Goal: Transaction & Acquisition: Obtain resource

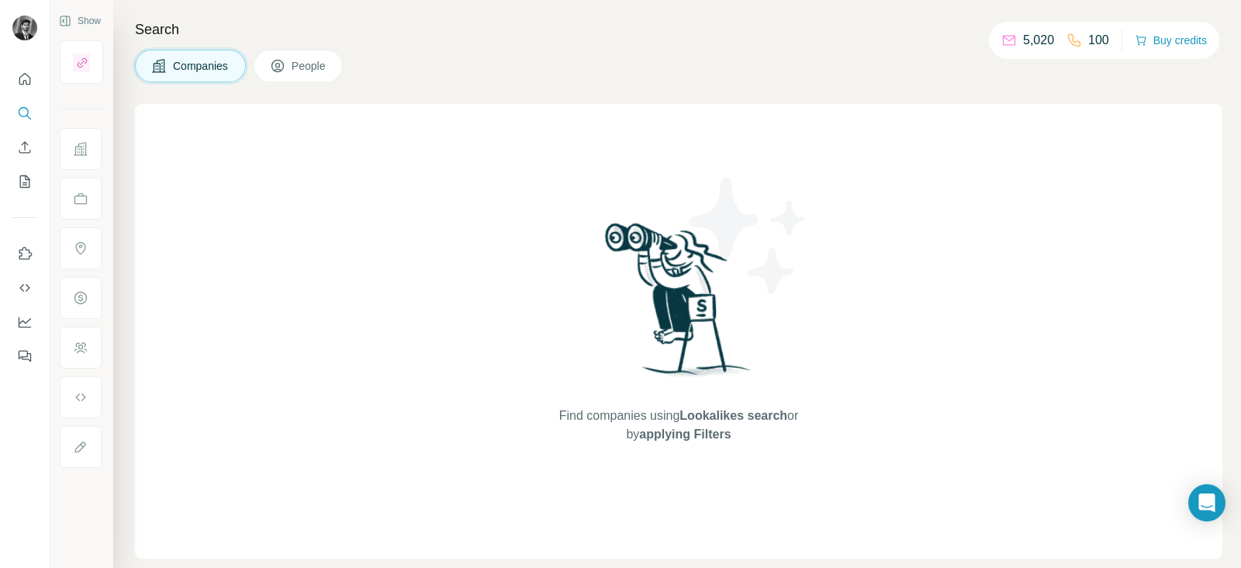
click at [194, 64] on span "Companies" at bounding box center [201, 66] width 57 height 16
click at [21, 105] on icon "Search" at bounding box center [25, 113] width 16 height 16
click at [28, 92] on button "Quick start" at bounding box center [24, 79] width 25 height 28
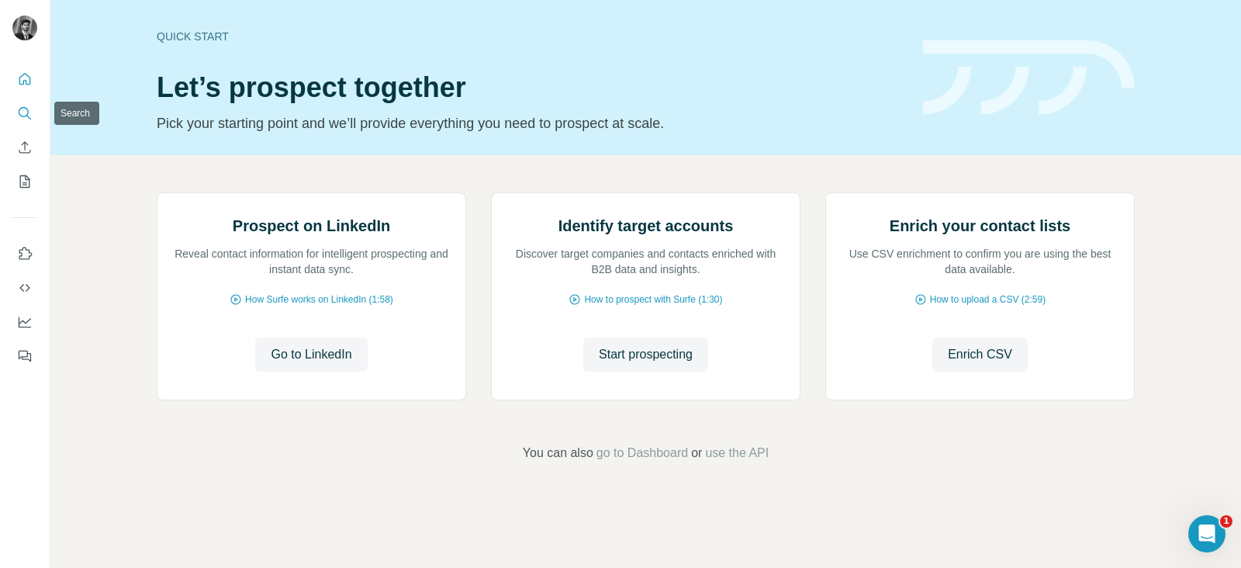
click at [21, 110] on icon "Search" at bounding box center [25, 113] width 16 height 16
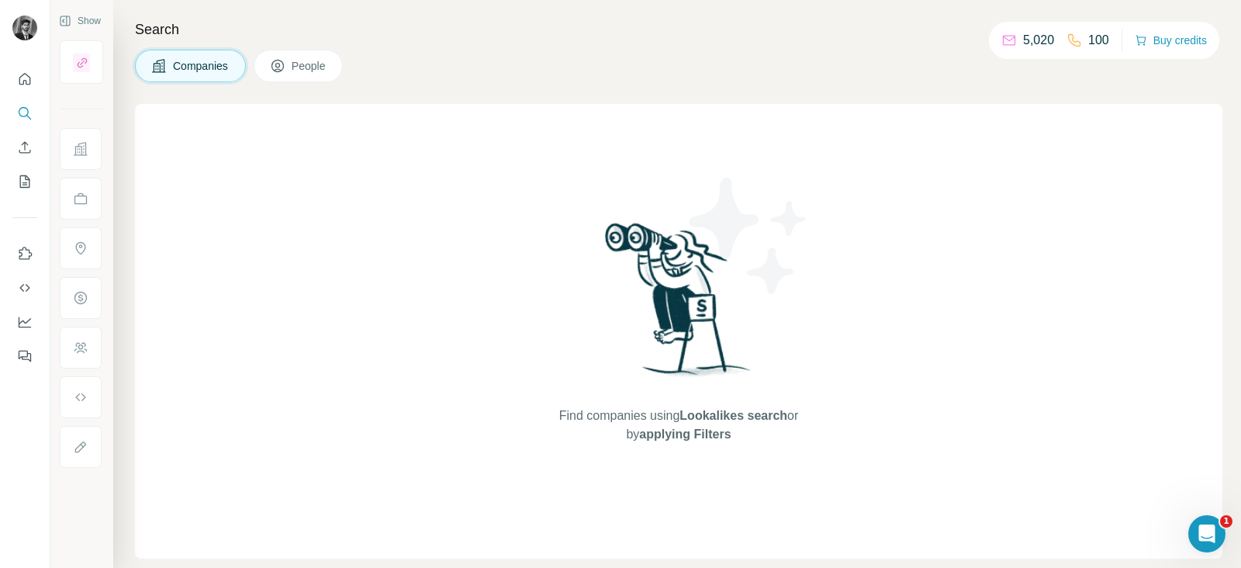
click at [306, 48] on div "Search Companies People Find companies using Lookalikes search or by applying F…" at bounding box center [677, 284] width 1128 height 568
click at [311, 63] on span "People" at bounding box center [310, 66] width 36 height 16
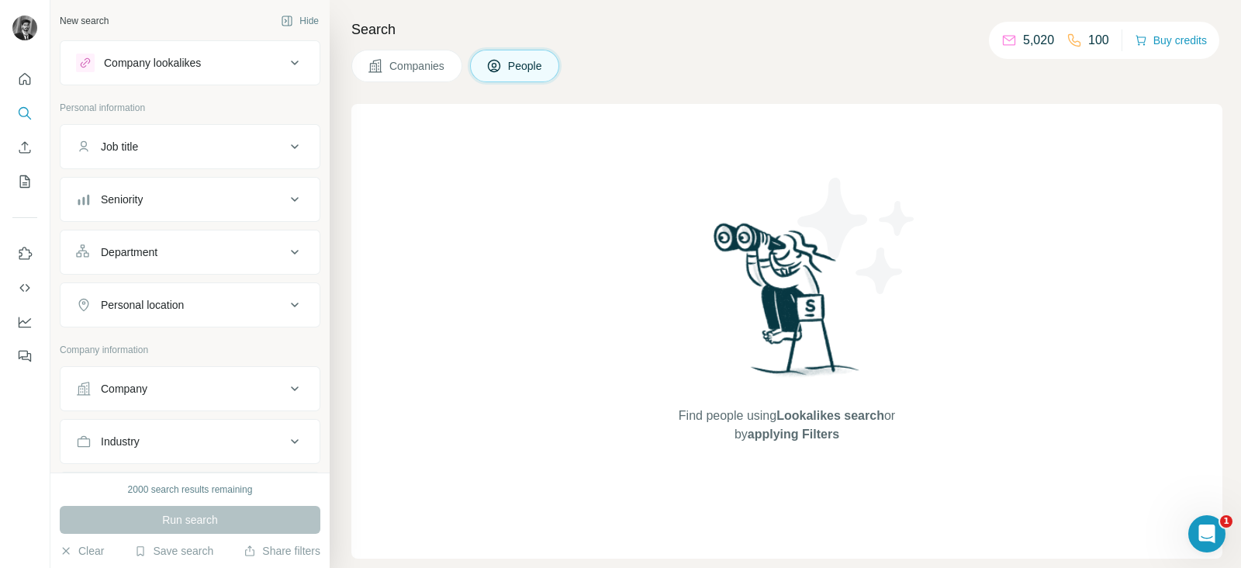
click at [383, 52] on button "Companies" at bounding box center [406, 66] width 111 height 33
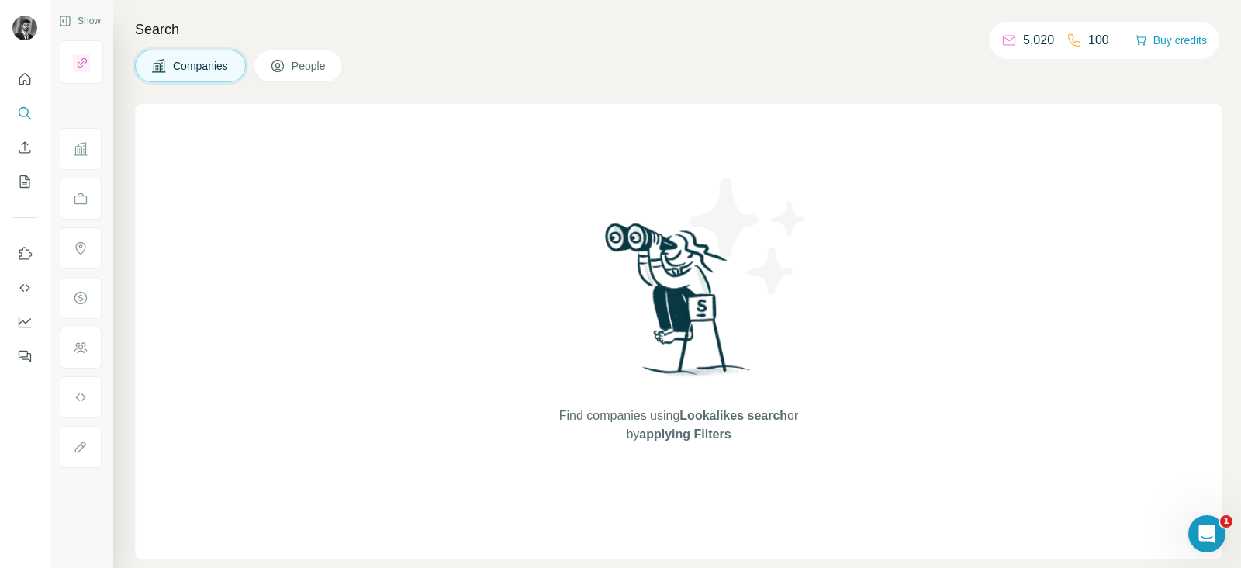
click at [313, 59] on span "People" at bounding box center [310, 66] width 36 height 16
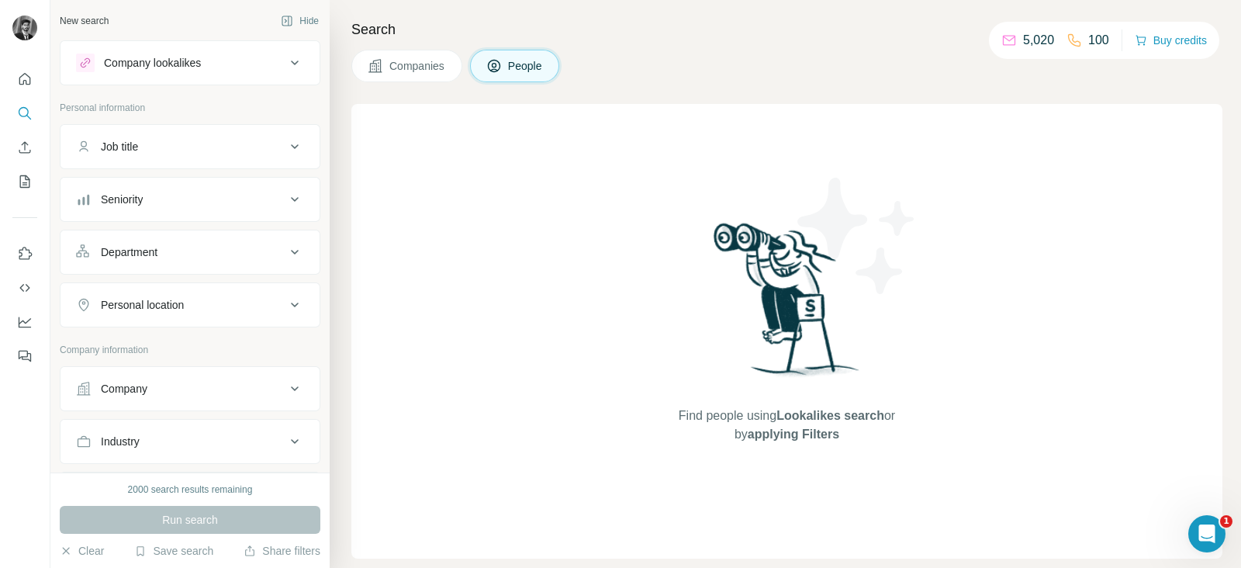
click at [363, 68] on button "Companies" at bounding box center [406, 66] width 111 height 33
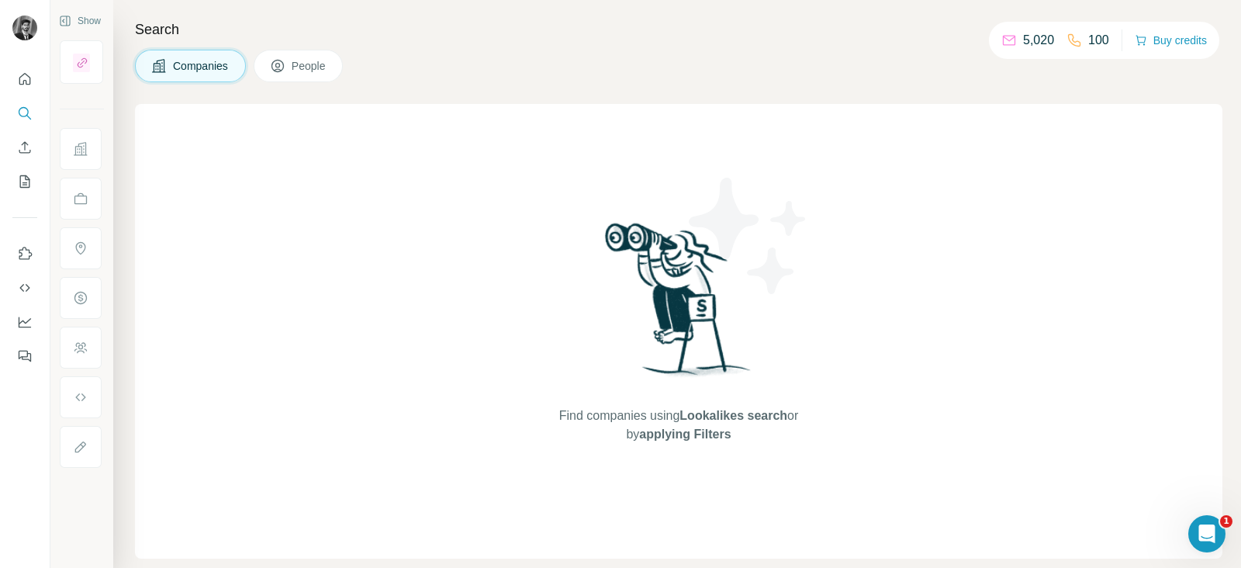
click at [308, 67] on span "People" at bounding box center [310, 66] width 36 height 16
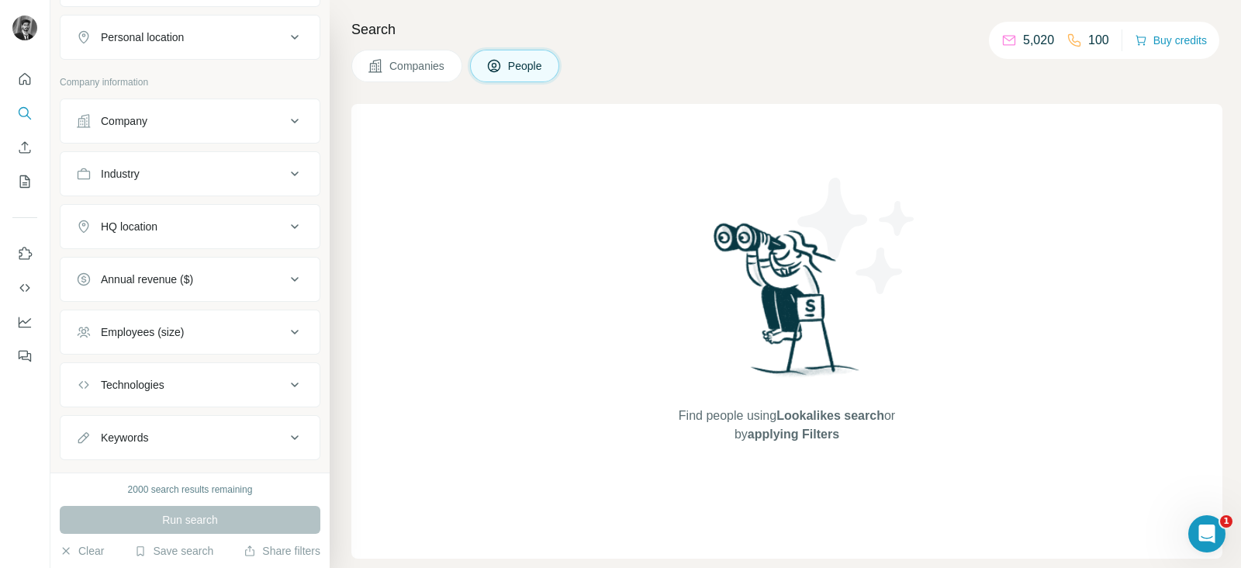
scroll to position [295, 0]
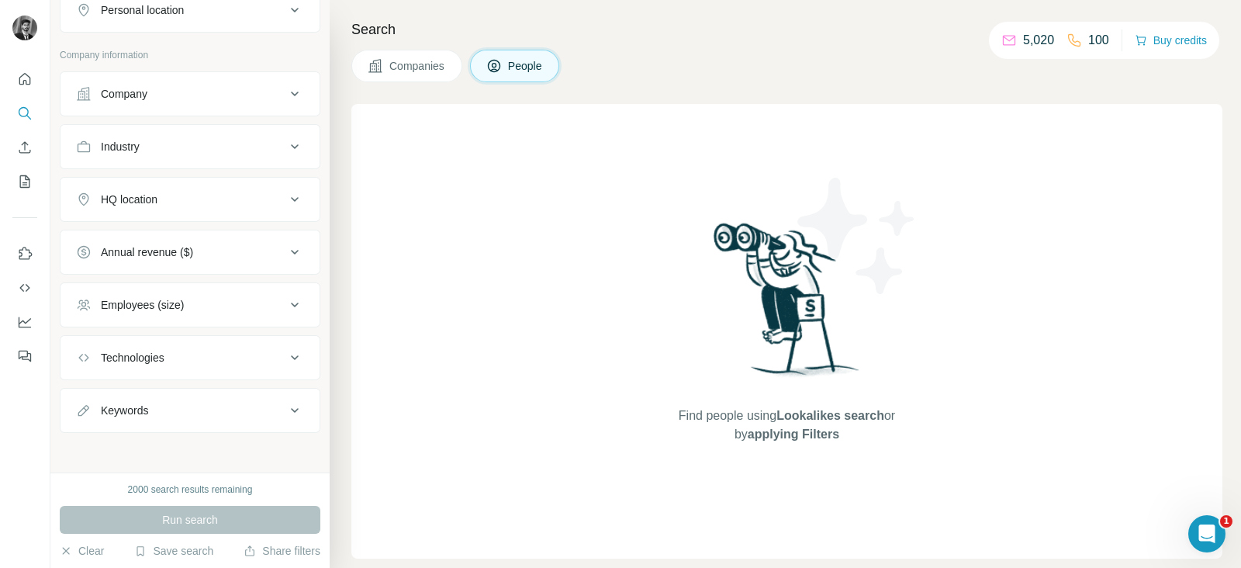
click at [424, 58] on span "Companies" at bounding box center [417, 66] width 57 height 16
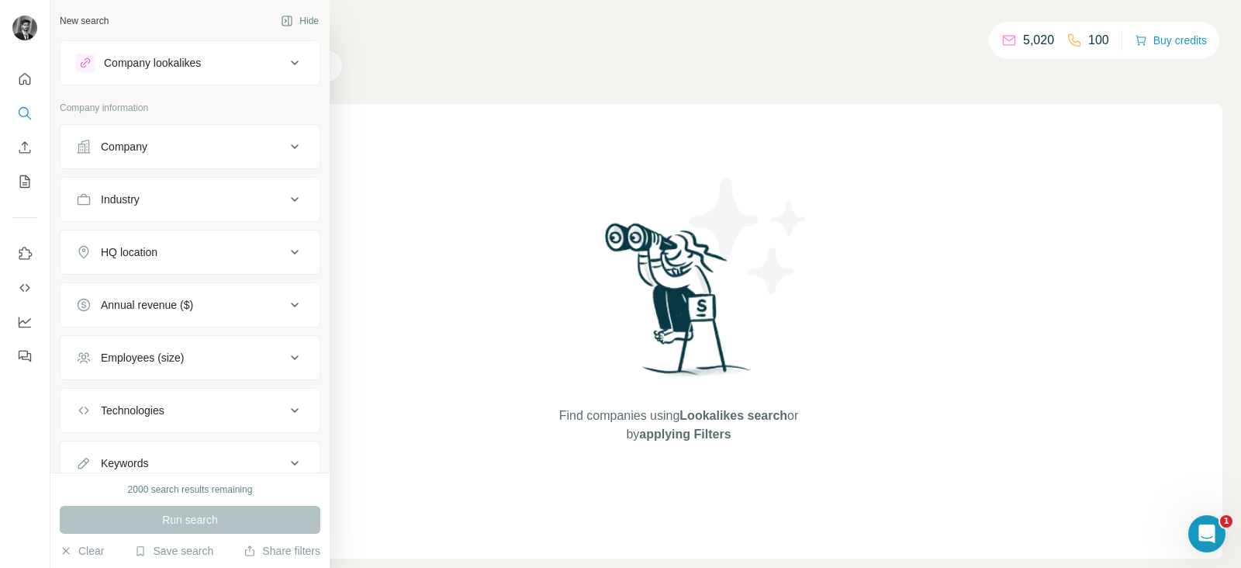
click at [85, 24] on div "New search" at bounding box center [84, 21] width 49 height 14
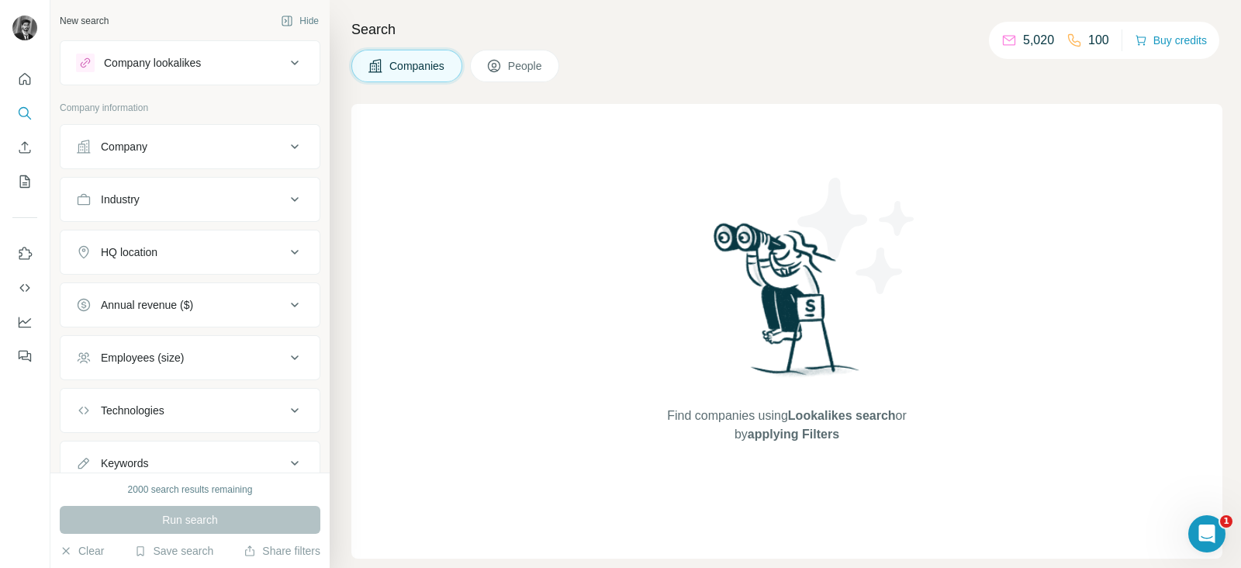
click at [285, 144] on icon at bounding box center [294, 146] width 19 height 19
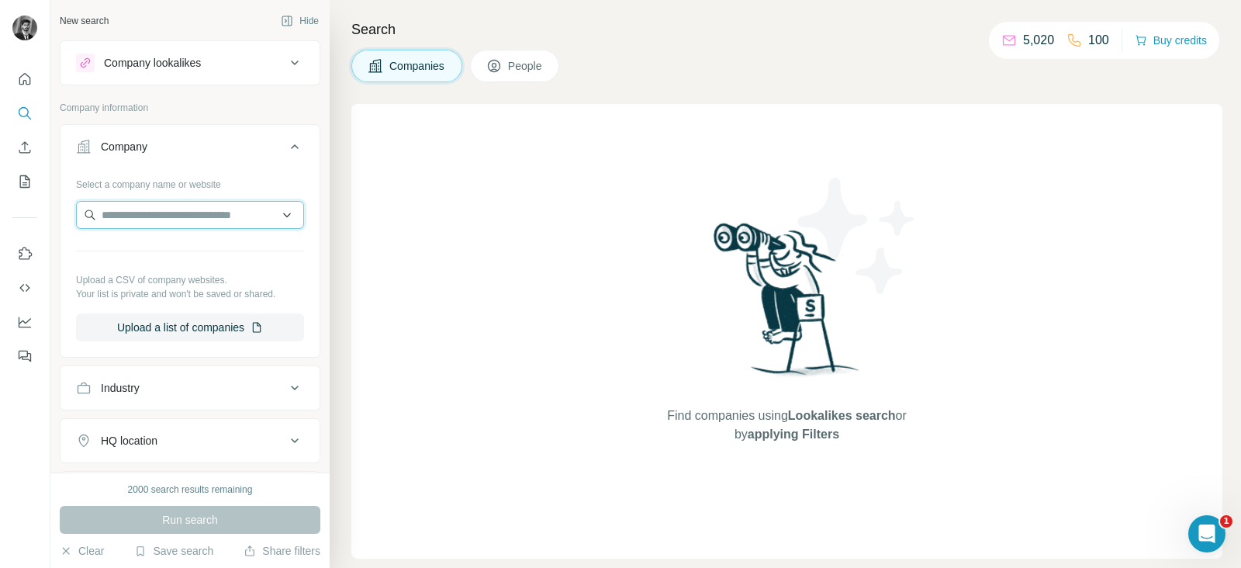
click at [233, 213] on input "text" at bounding box center [190, 215] width 228 height 28
paste input "******"
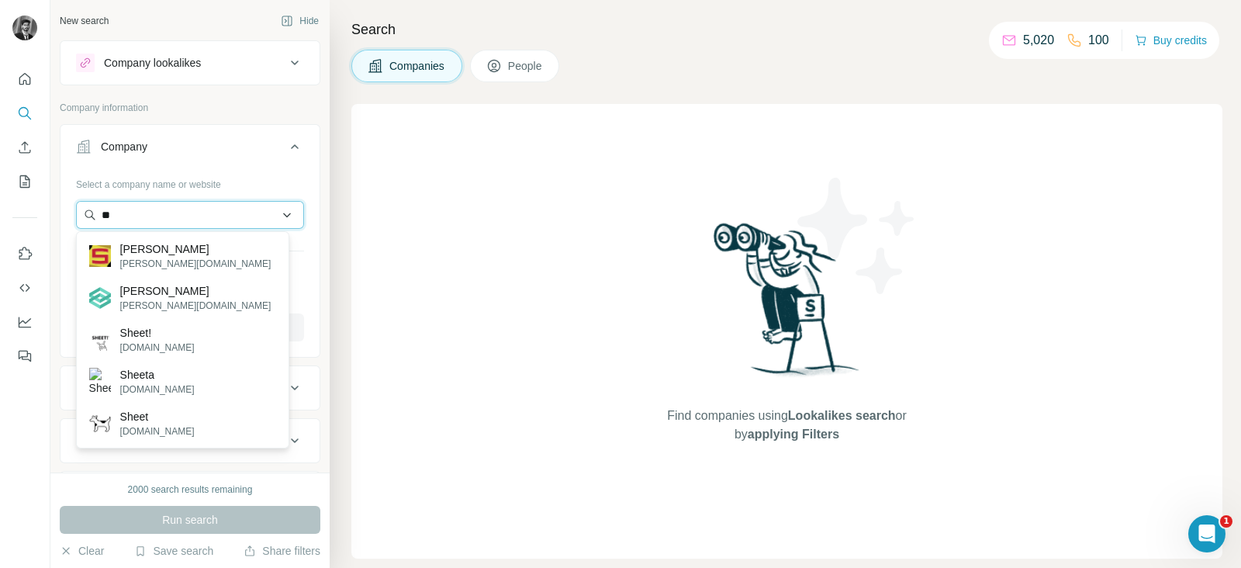
type input "*"
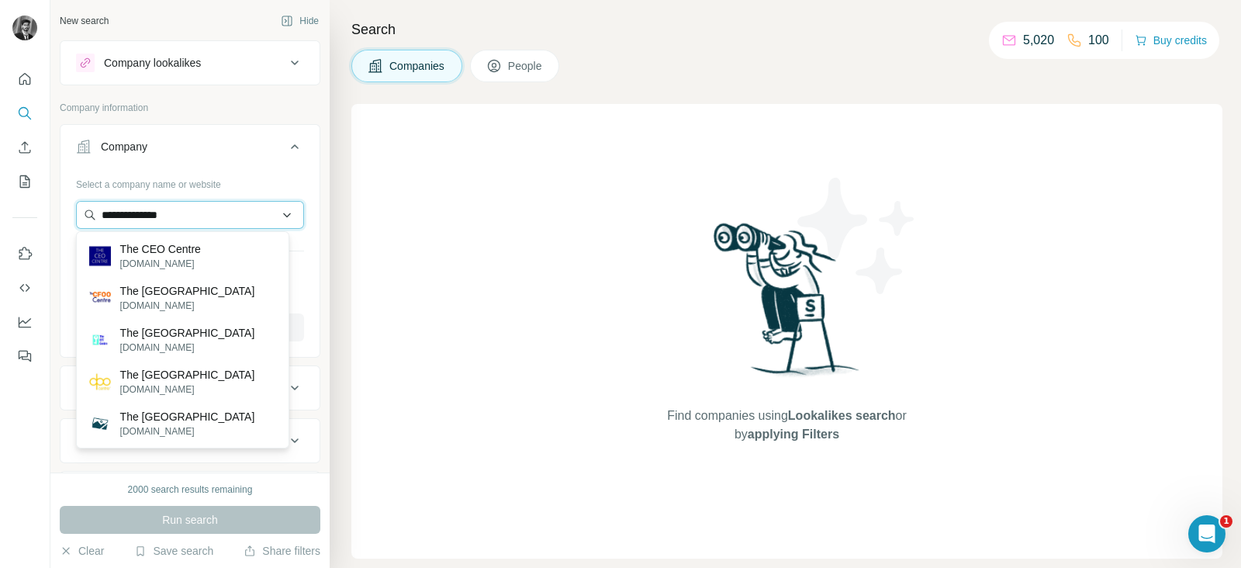
click at [264, 210] on input "**********" at bounding box center [190, 215] width 228 height 28
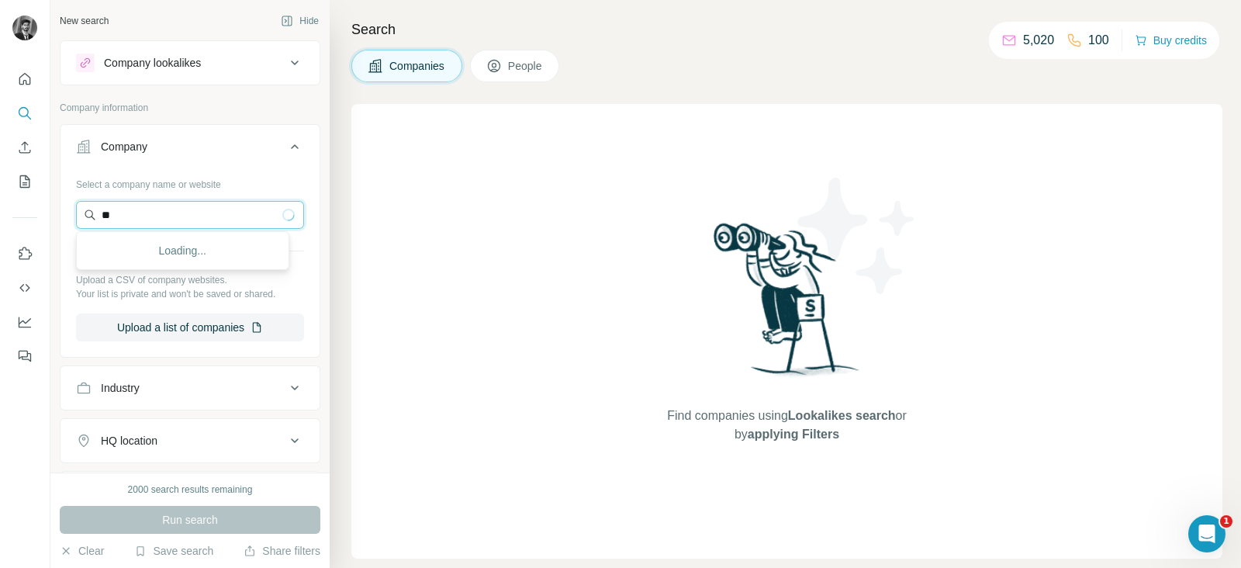
type input "*"
paste input "**********"
type input "**********"
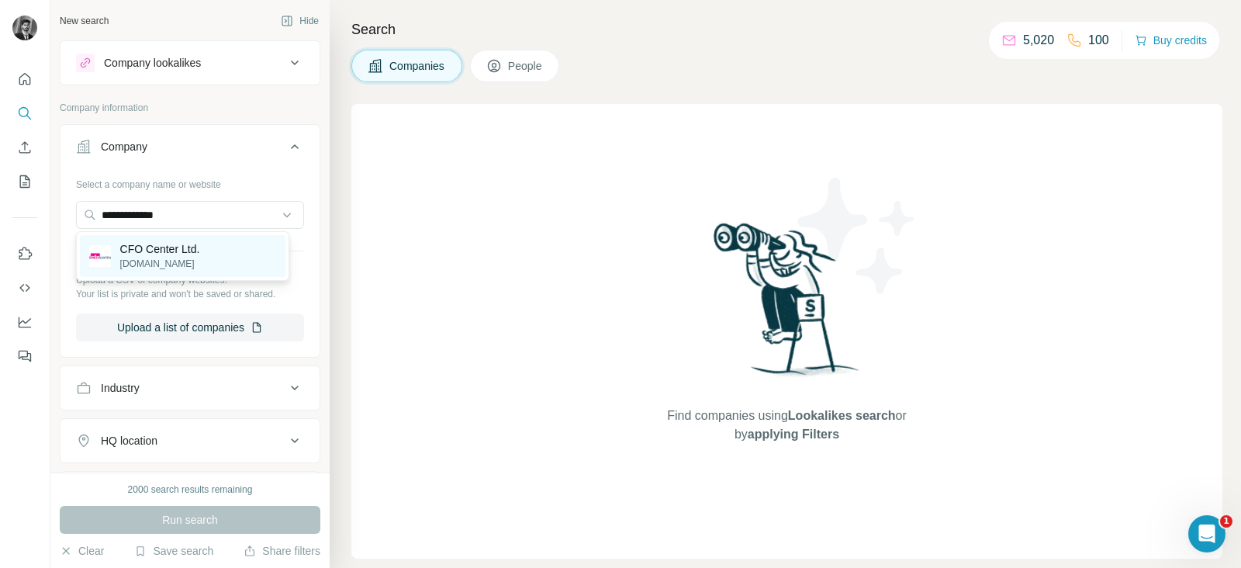
click at [202, 240] on div "CFO Center Ltd. [DOMAIN_NAME]" at bounding box center [183, 256] width 206 height 42
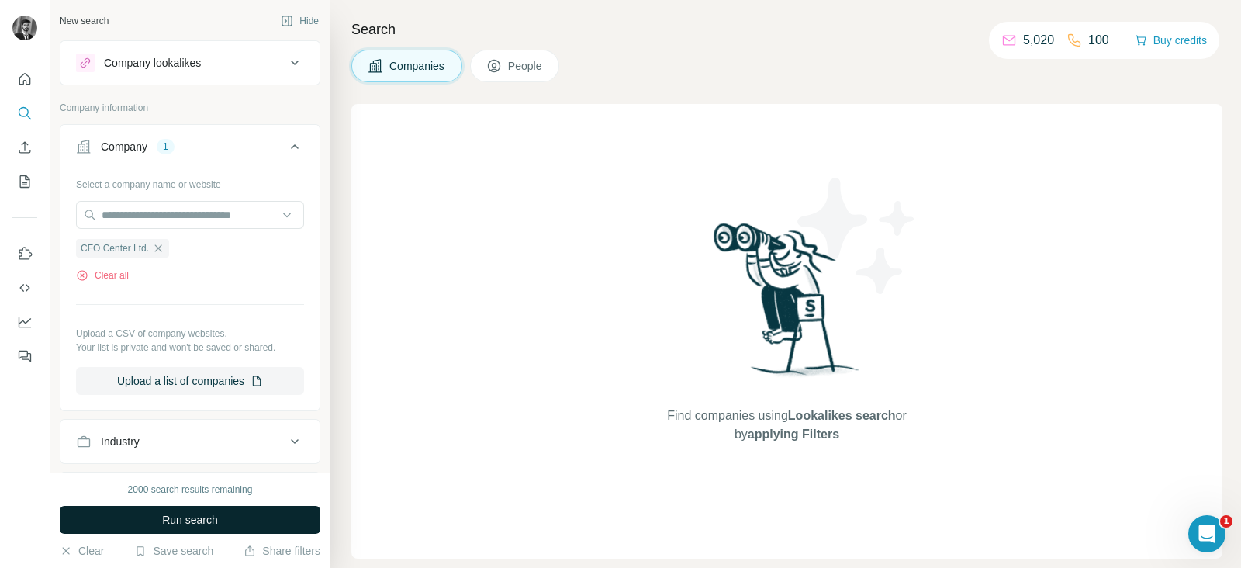
click at [209, 525] on span "Run search" at bounding box center [190, 520] width 56 height 16
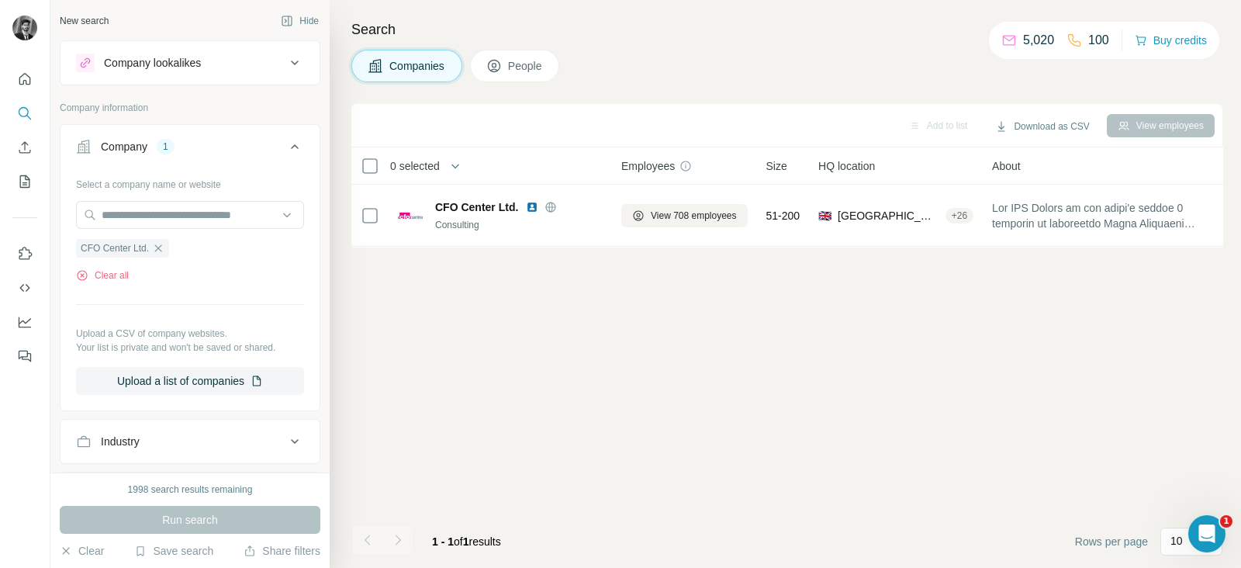
click at [508, 67] on button "People" at bounding box center [515, 66] width 90 height 33
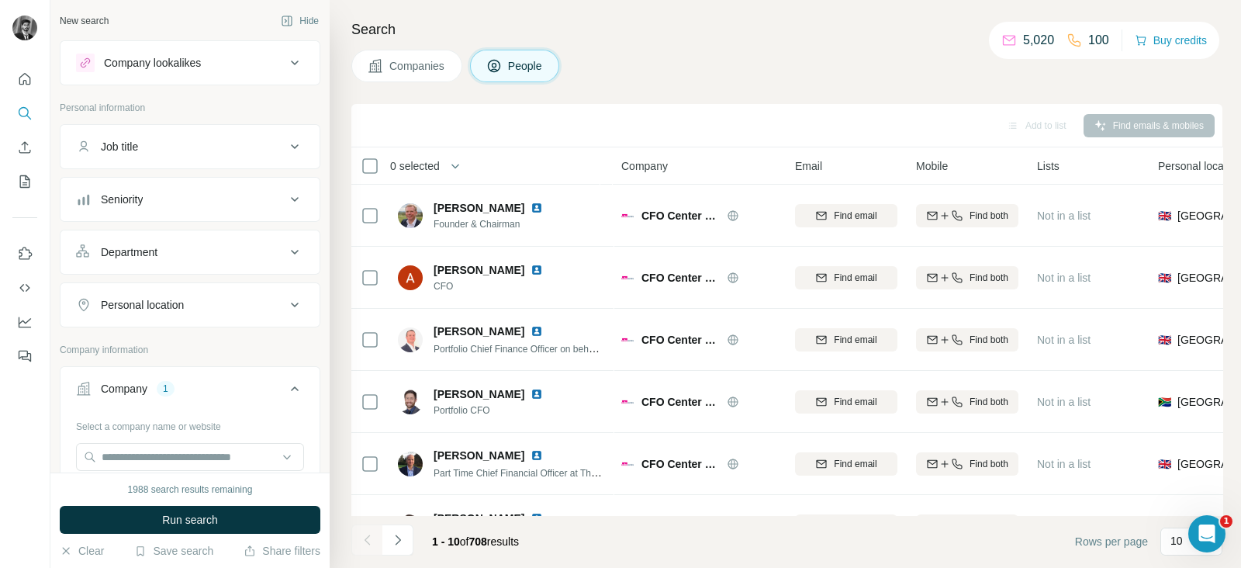
click at [285, 143] on icon at bounding box center [294, 146] width 19 height 19
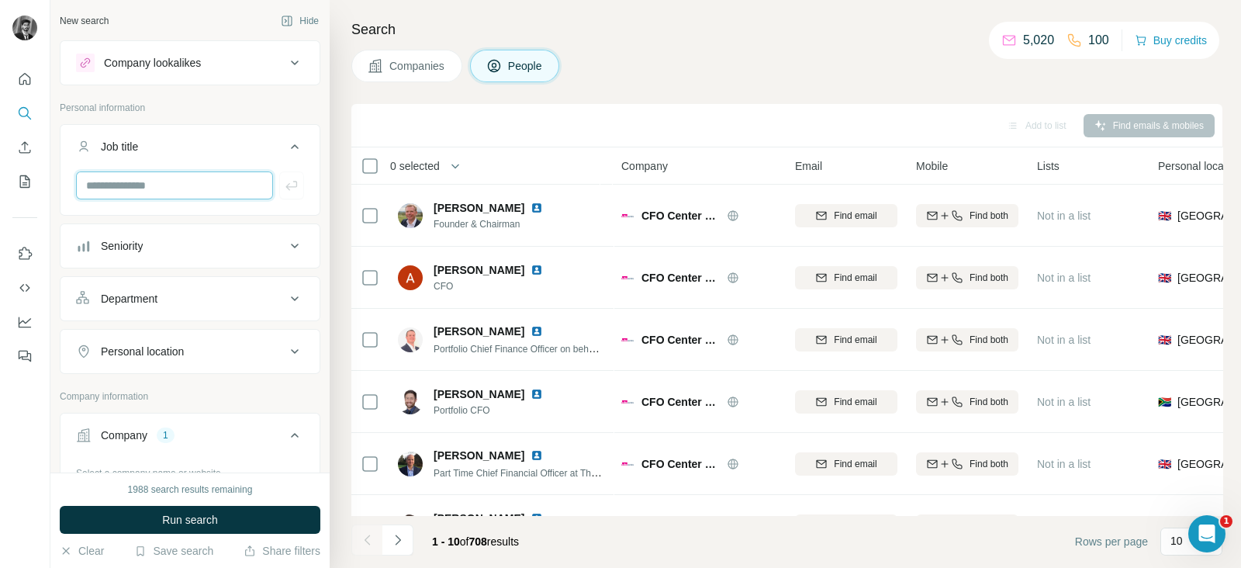
click at [180, 180] on input "text" at bounding box center [174, 185] width 197 height 28
type input "***"
click at [284, 183] on icon "button" at bounding box center [292, 186] width 16 height 16
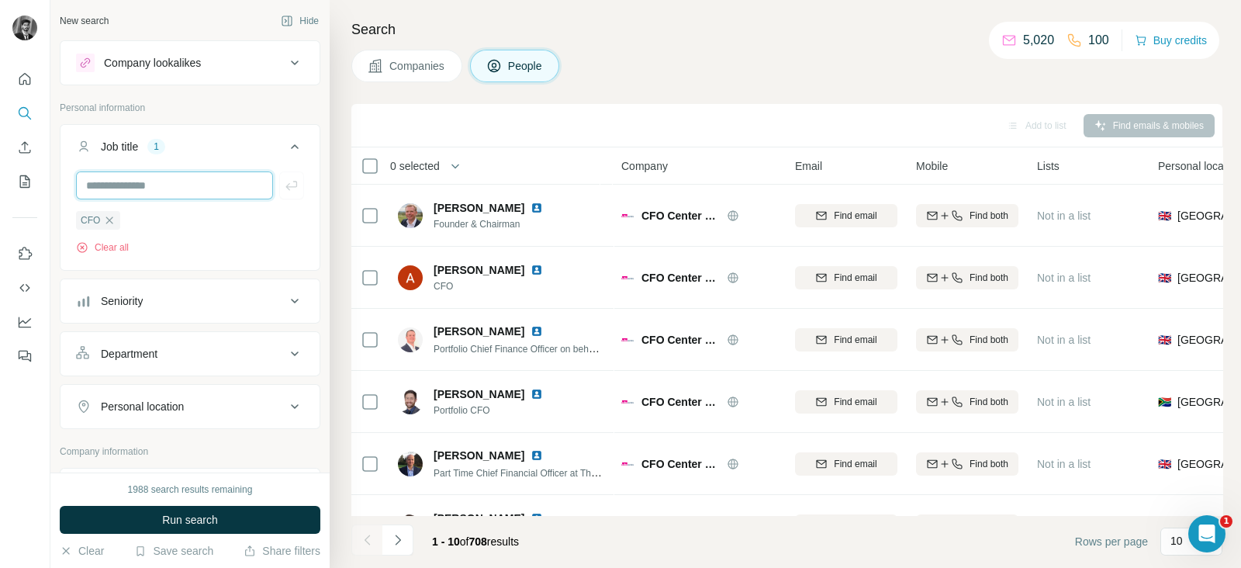
click at [187, 184] on input "text" at bounding box center [174, 185] width 197 height 28
type input "**********"
click at [284, 188] on icon "button" at bounding box center [292, 186] width 16 height 16
click at [207, 180] on input "text" at bounding box center [174, 185] width 197 height 28
type input "**********"
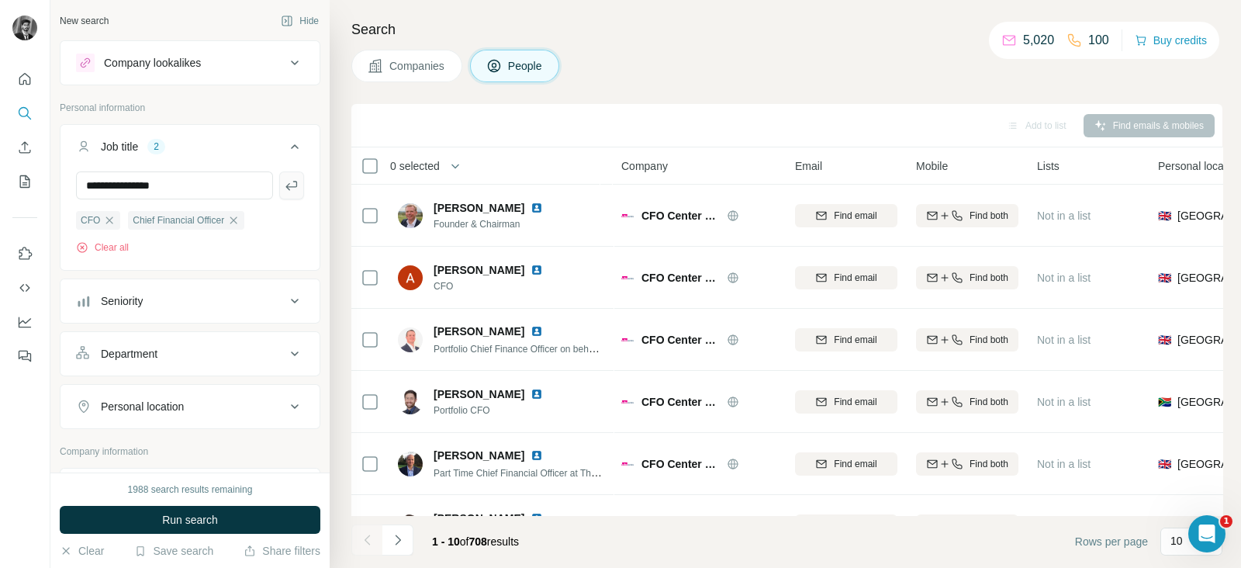
click at [285, 186] on icon "button" at bounding box center [291, 185] width 12 height 9
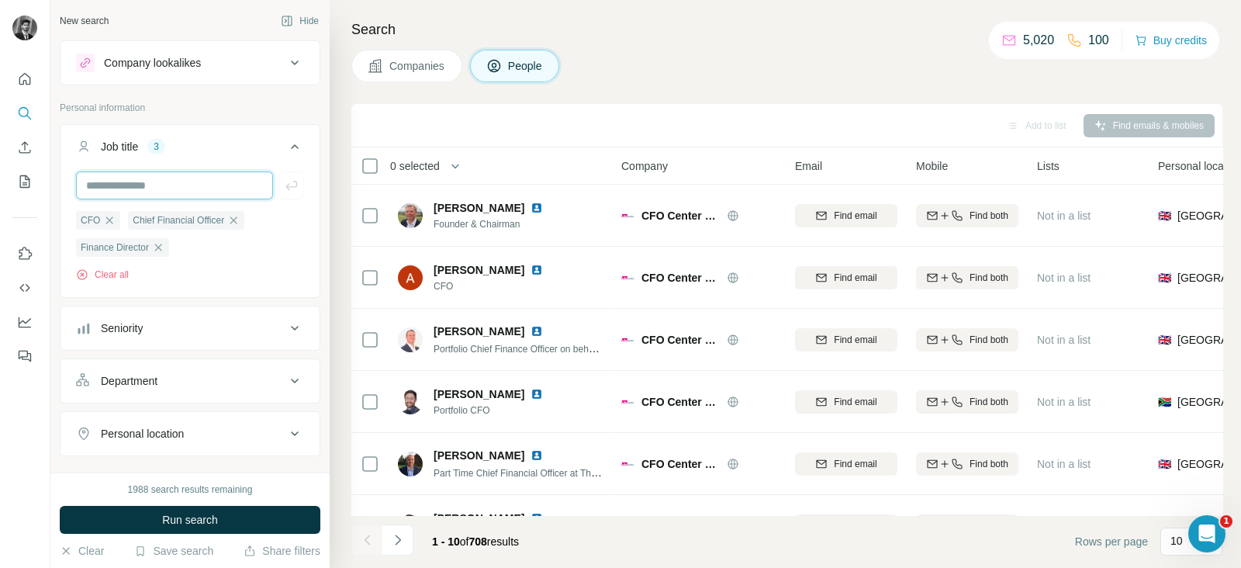
click at [191, 184] on input "text" at bounding box center [174, 185] width 197 height 28
type input "**********"
click at [279, 192] on button "button" at bounding box center [291, 185] width 25 height 28
click at [237, 513] on button "Run search" at bounding box center [190, 520] width 261 height 28
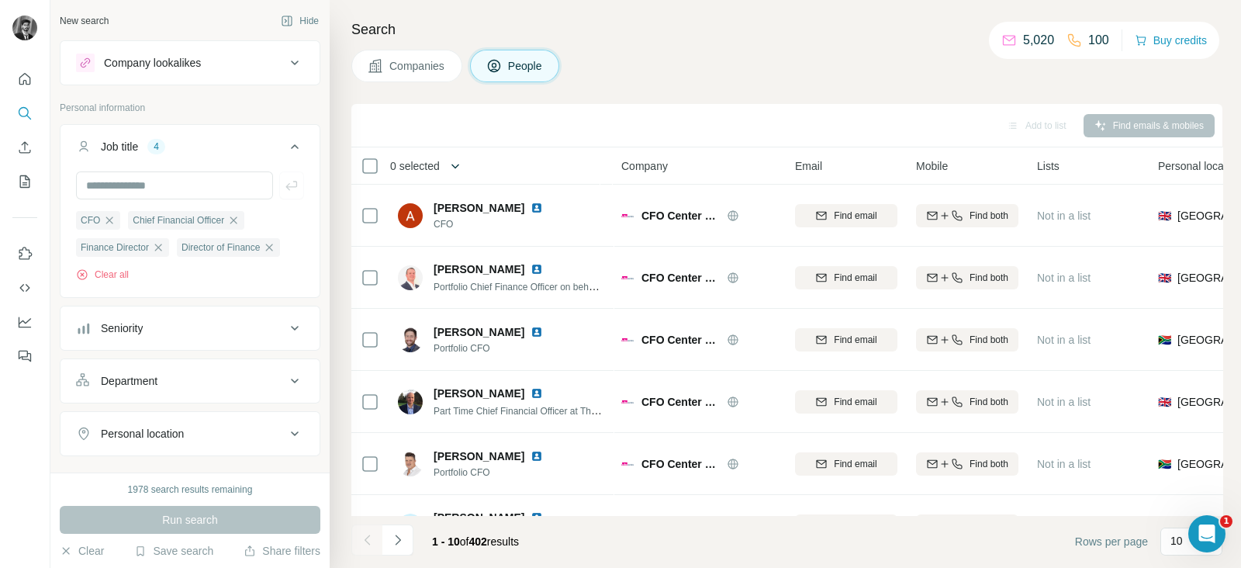
click at [450, 167] on button "button" at bounding box center [455, 165] width 31 height 31
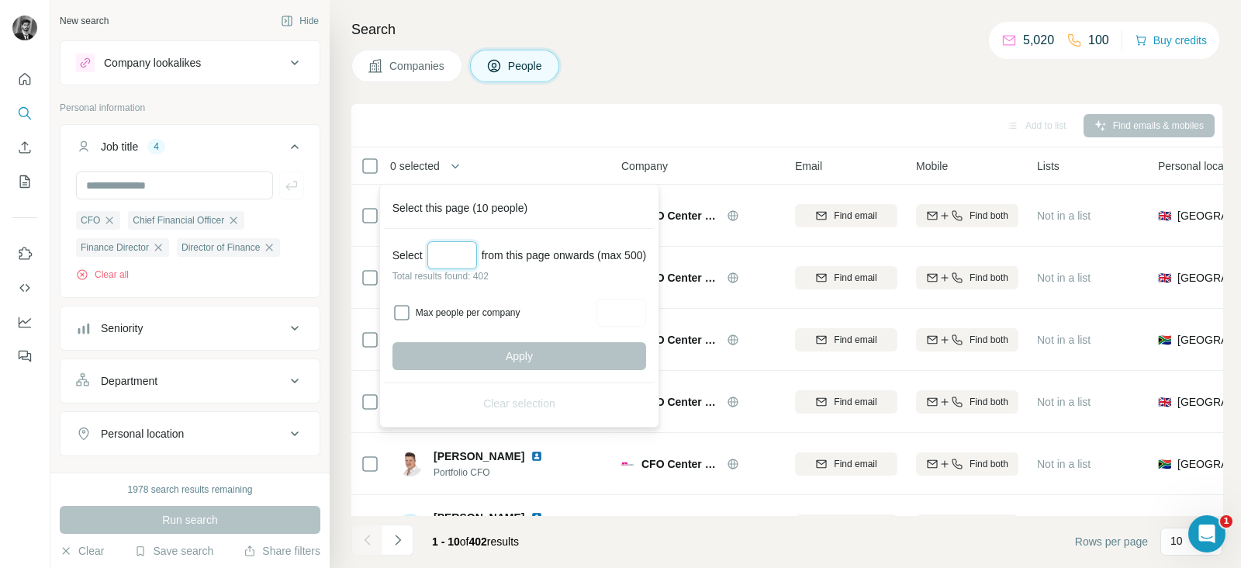
click at [463, 258] on input "Select a number (up to 500)" at bounding box center [452, 255] width 50 height 28
type input "***"
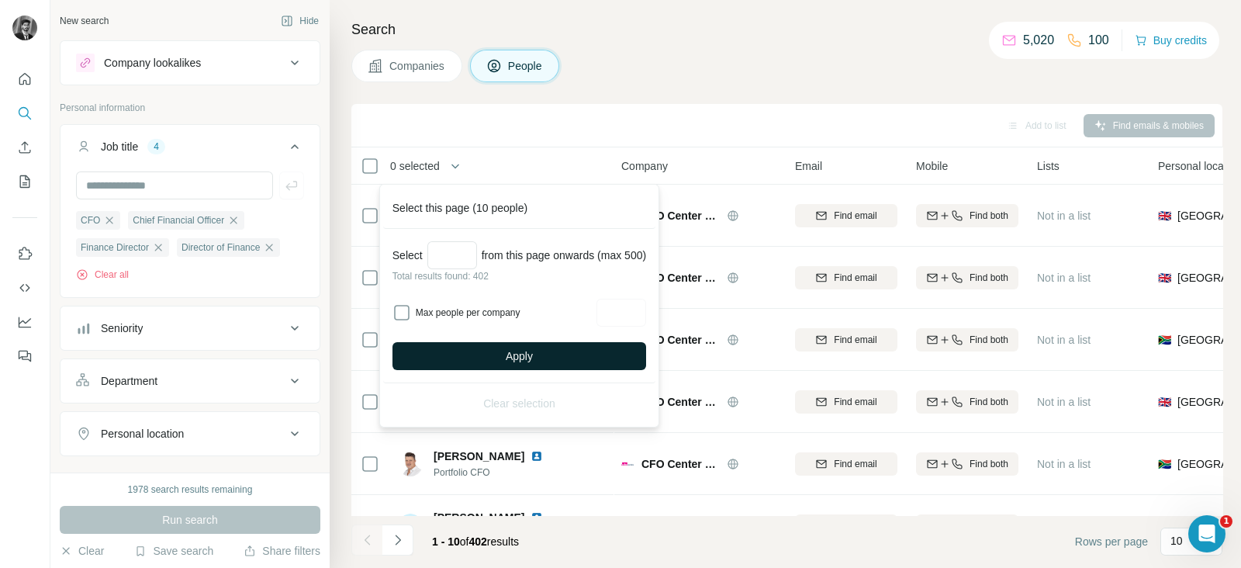
click at [544, 351] on button "Apply" at bounding box center [519, 356] width 254 height 28
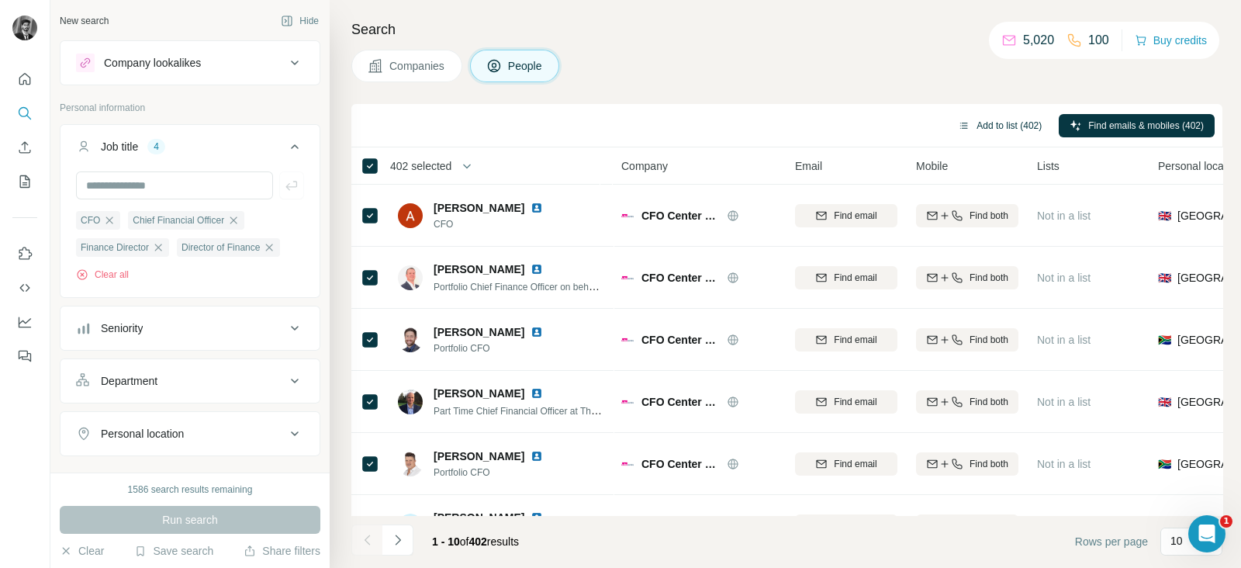
click at [967, 126] on button "Add to list (402)" at bounding box center [999, 125] width 105 height 23
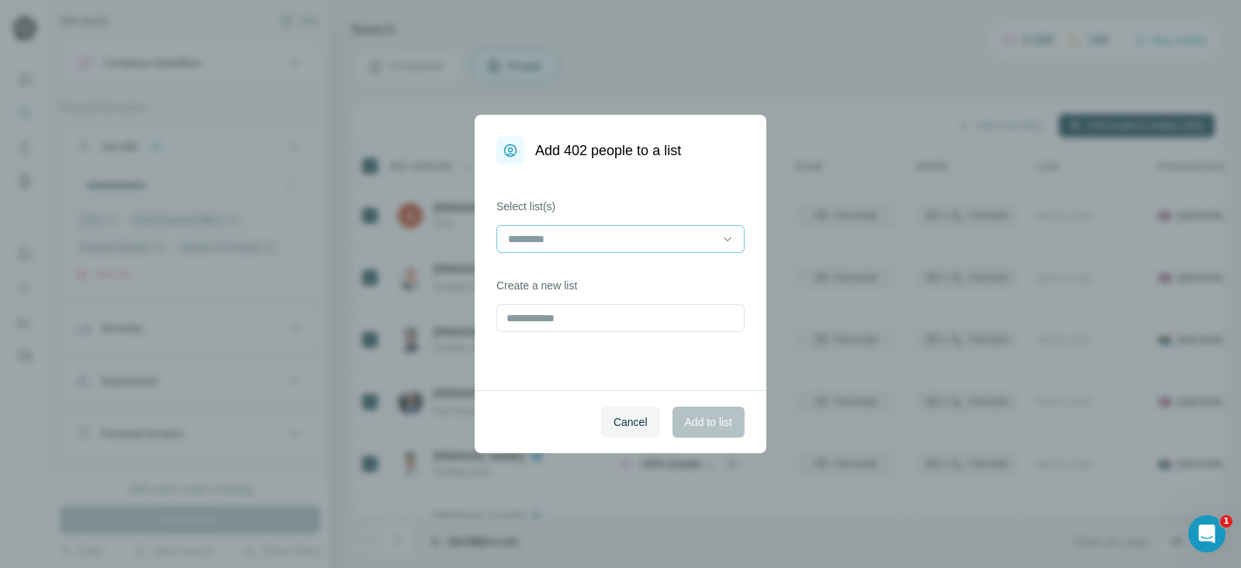
click at [628, 236] on input at bounding box center [611, 238] width 209 height 17
click at [524, 418] on div "Cancel Add to list" at bounding box center [621, 421] width 292 height 63
click at [609, 433] on button "Cancel" at bounding box center [630, 421] width 59 height 31
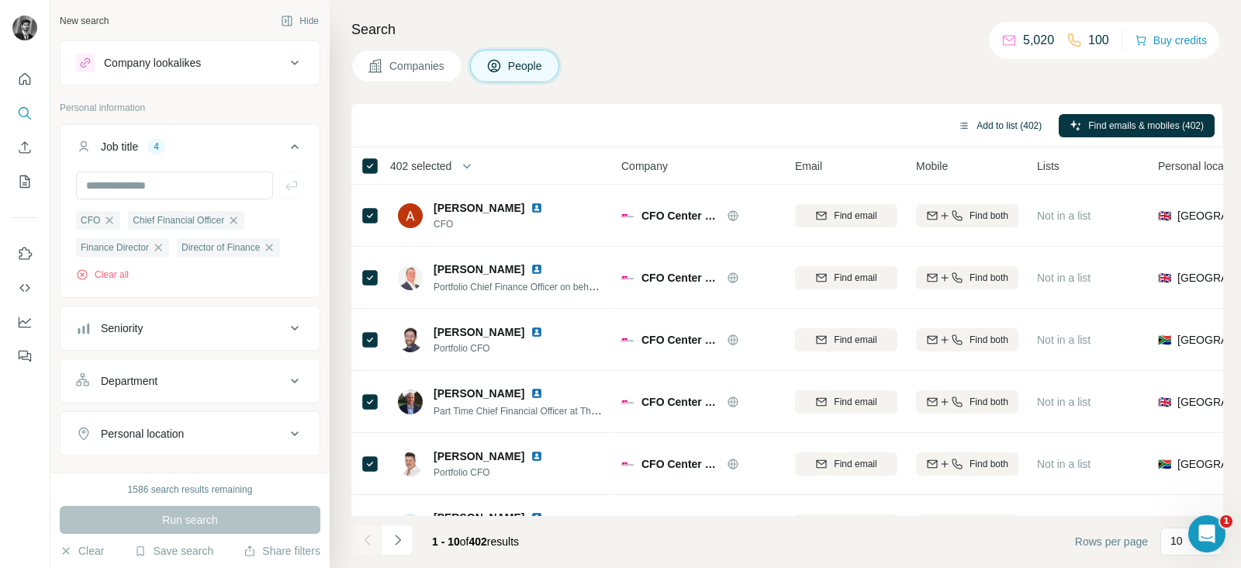
click at [996, 121] on button "Add to list (402)" at bounding box center [999, 125] width 105 height 23
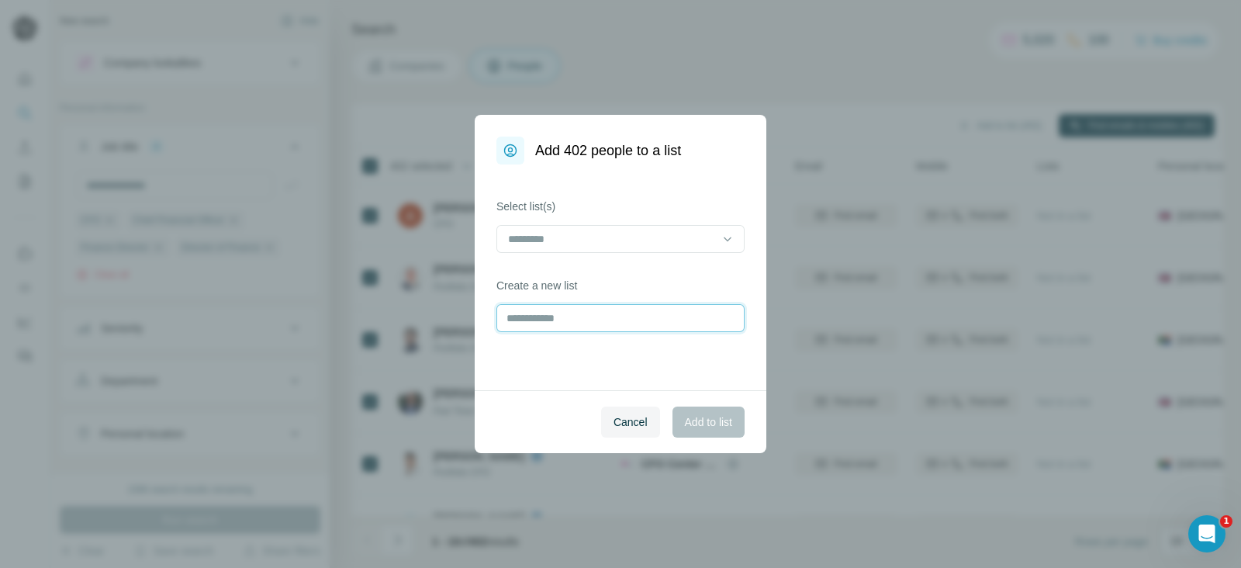
click at [609, 325] on input "text" at bounding box center [620, 318] width 248 height 28
type input "********"
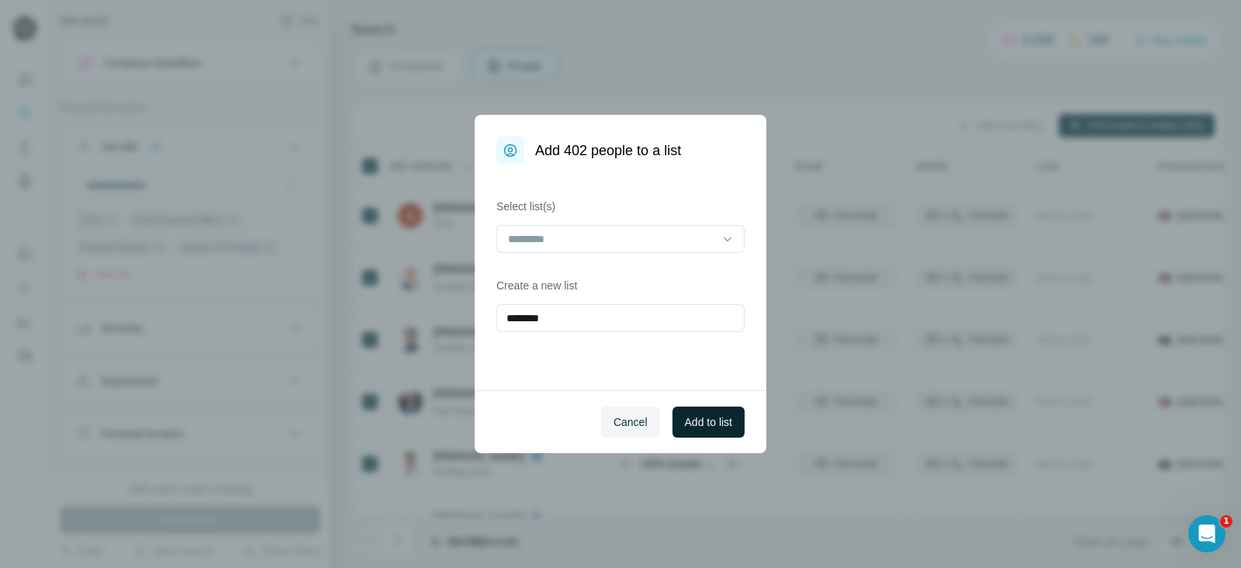
click at [713, 427] on span "Add to list" at bounding box center [708, 422] width 47 height 16
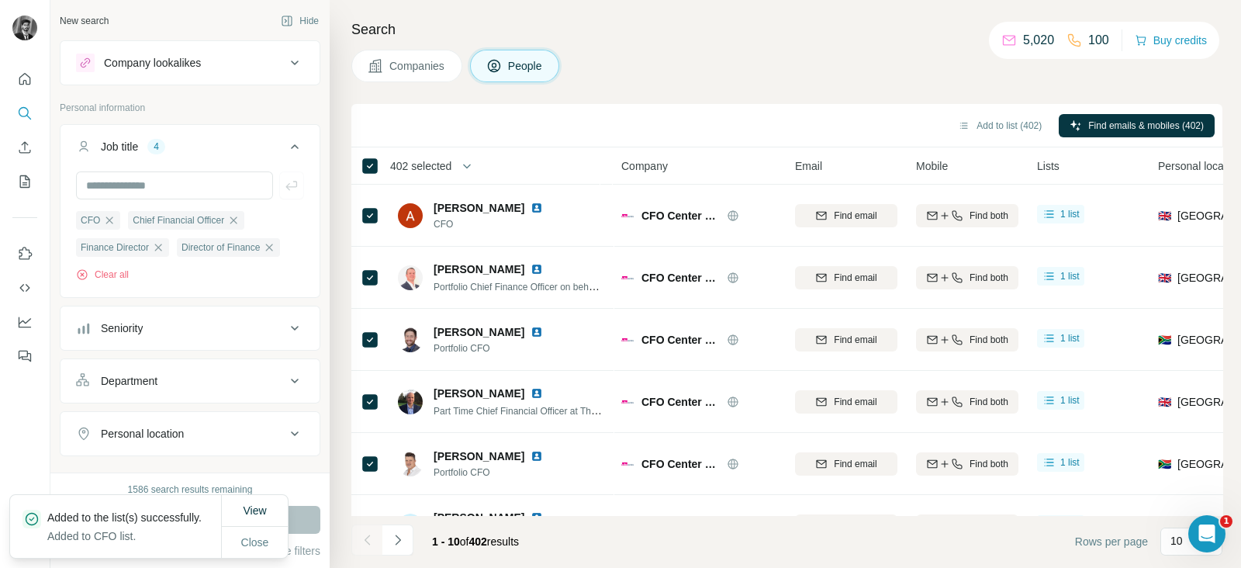
scroll to position [125, 0]
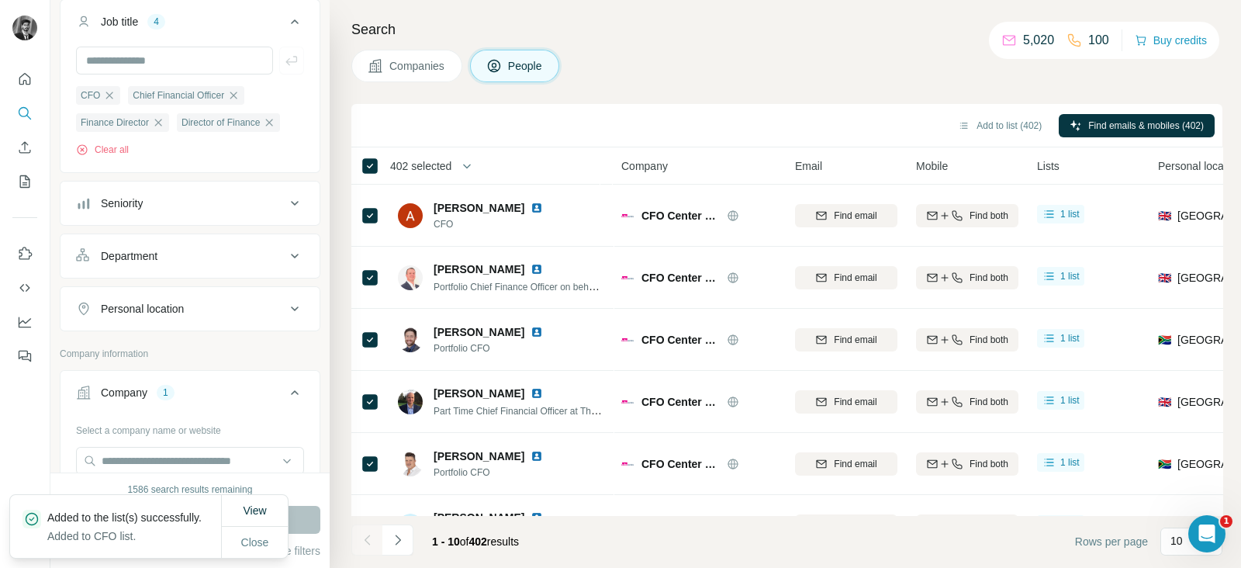
click at [285, 309] on icon at bounding box center [294, 308] width 19 height 19
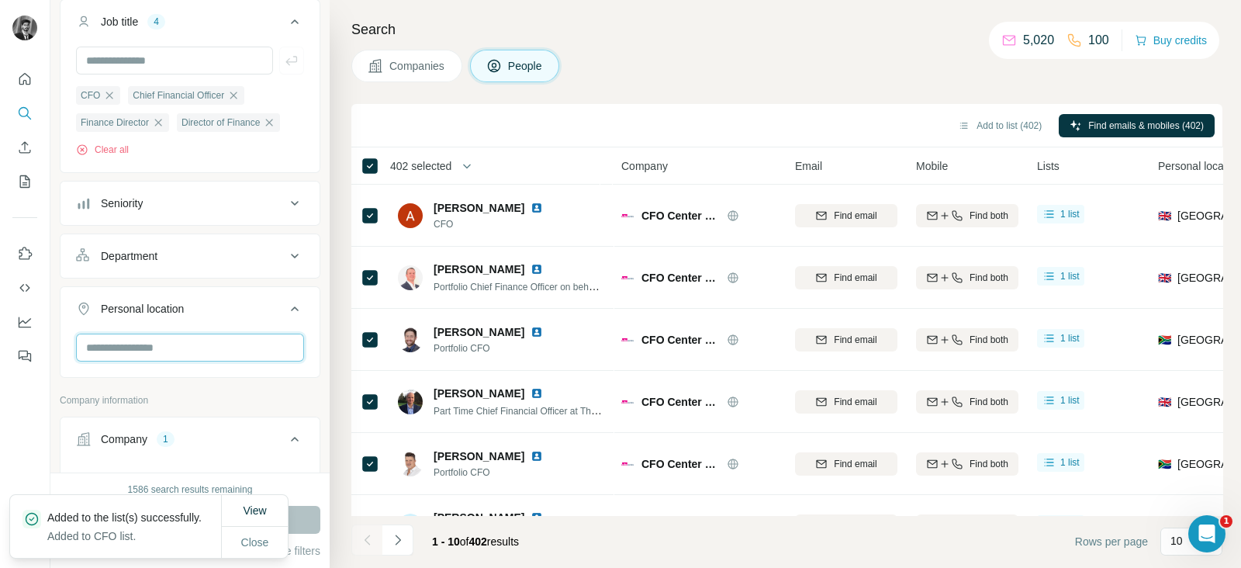
click at [191, 339] on input "text" at bounding box center [190, 348] width 228 height 28
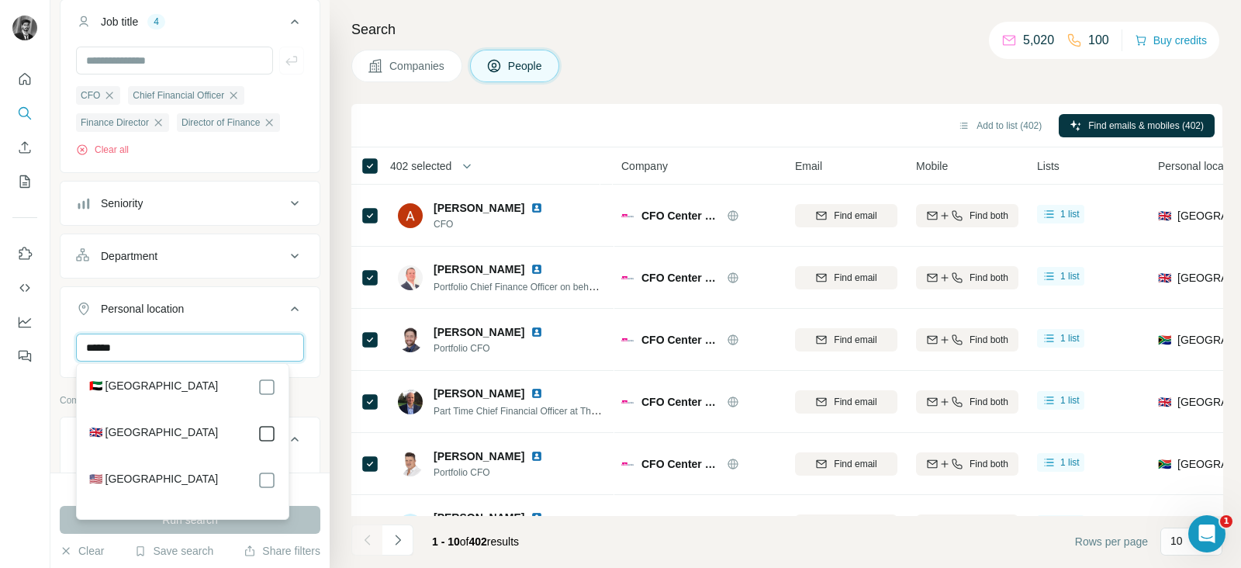
type input "******"
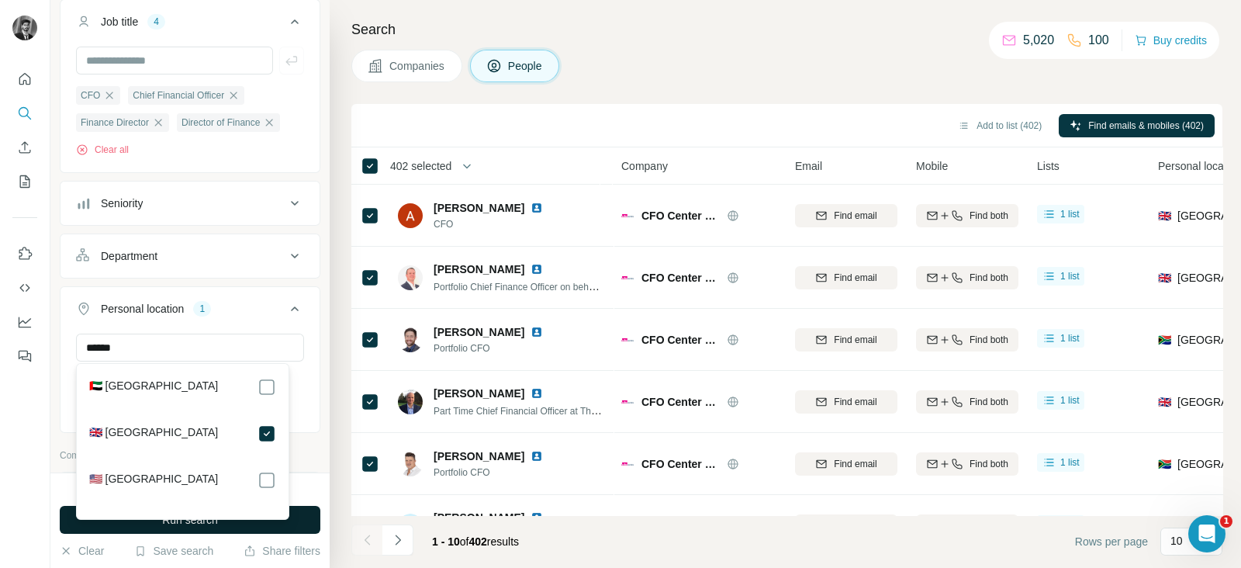
click at [302, 522] on button "Run search" at bounding box center [190, 520] width 261 height 28
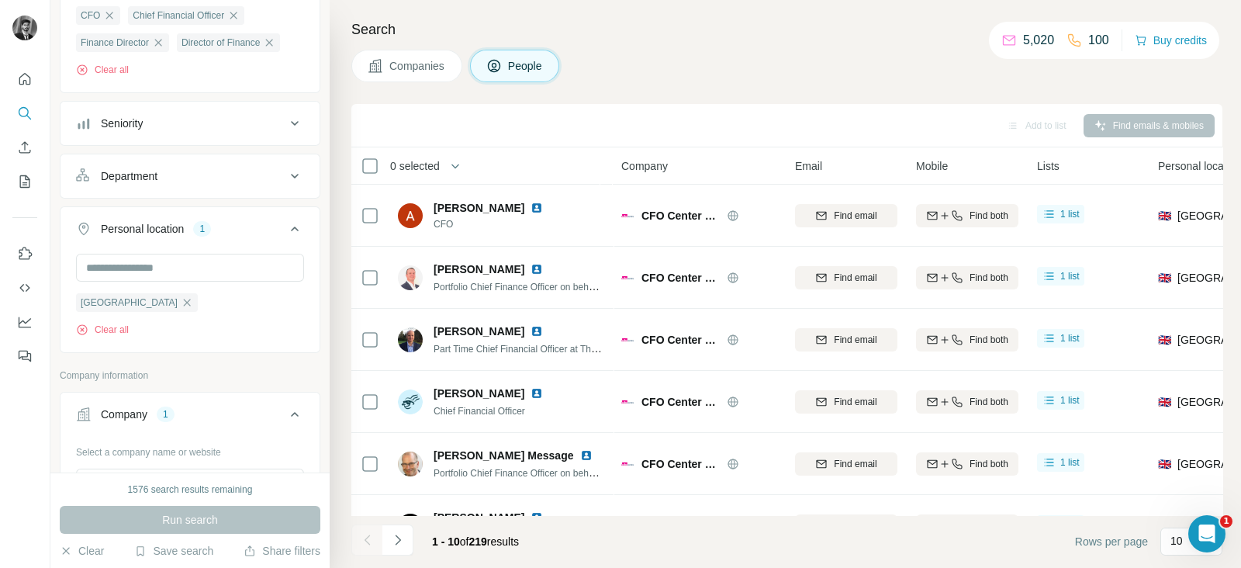
scroll to position [203, 0]
click at [455, 167] on icon "button" at bounding box center [456, 166] width 16 height 16
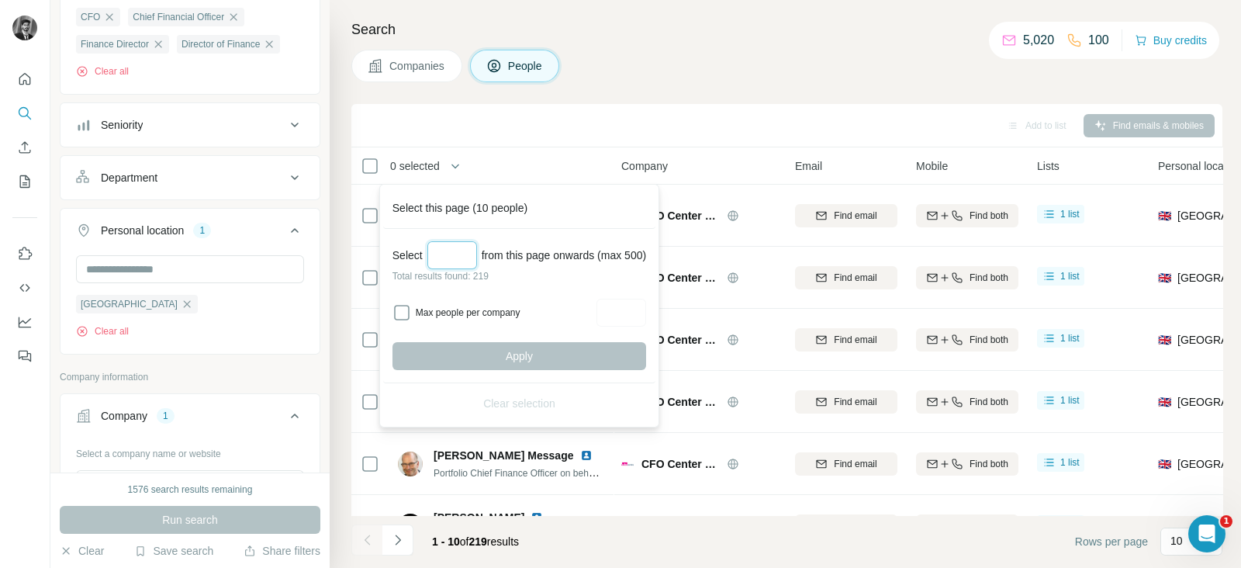
click at [458, 258] on input "Select a number (up to 500)" at bounding box center [452, 255] width 50 height 28
type input "***"
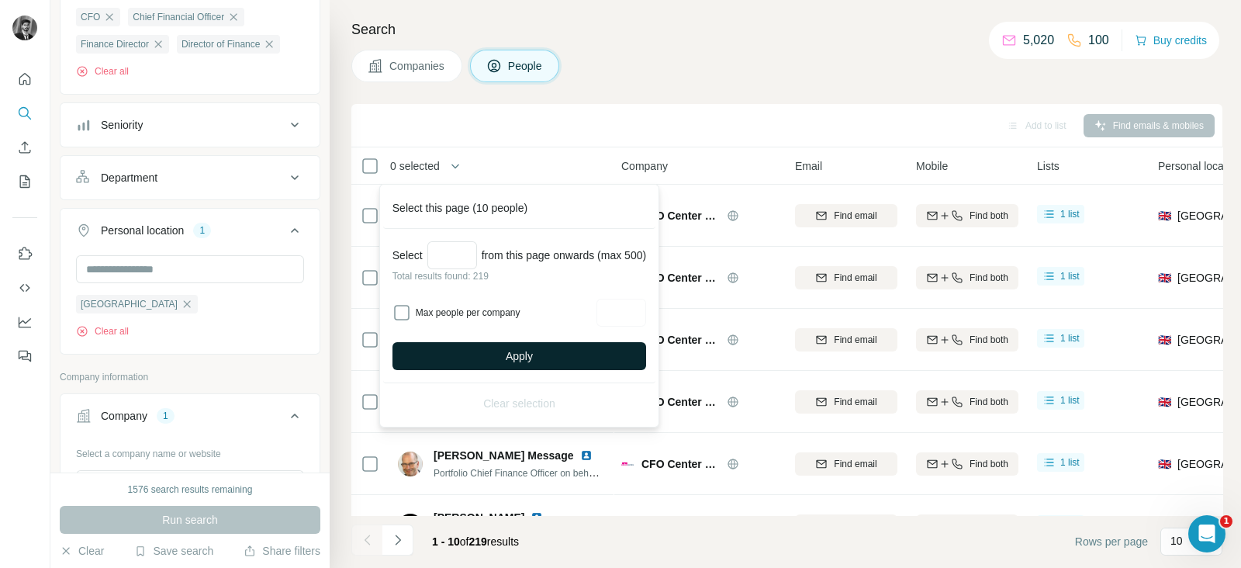
click at [520, 358] on span "Apply" at bounding box center [519, 356] width 27 height 16
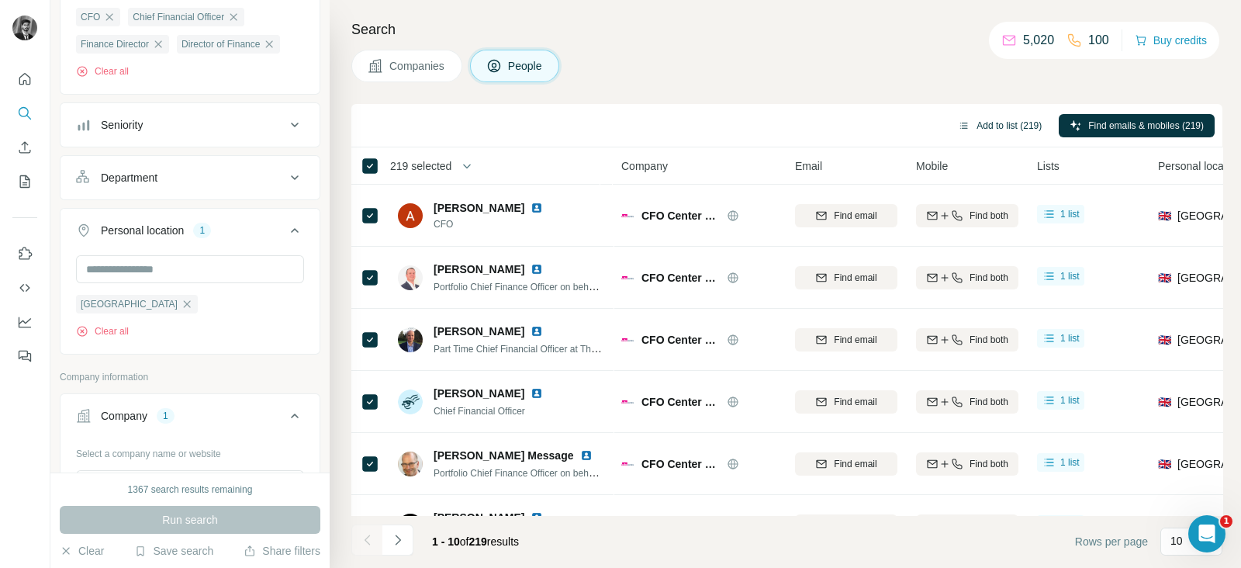
click at [983, 125] on button "Add to list (219)" at bounding box center [999, 125] width 105 height 23
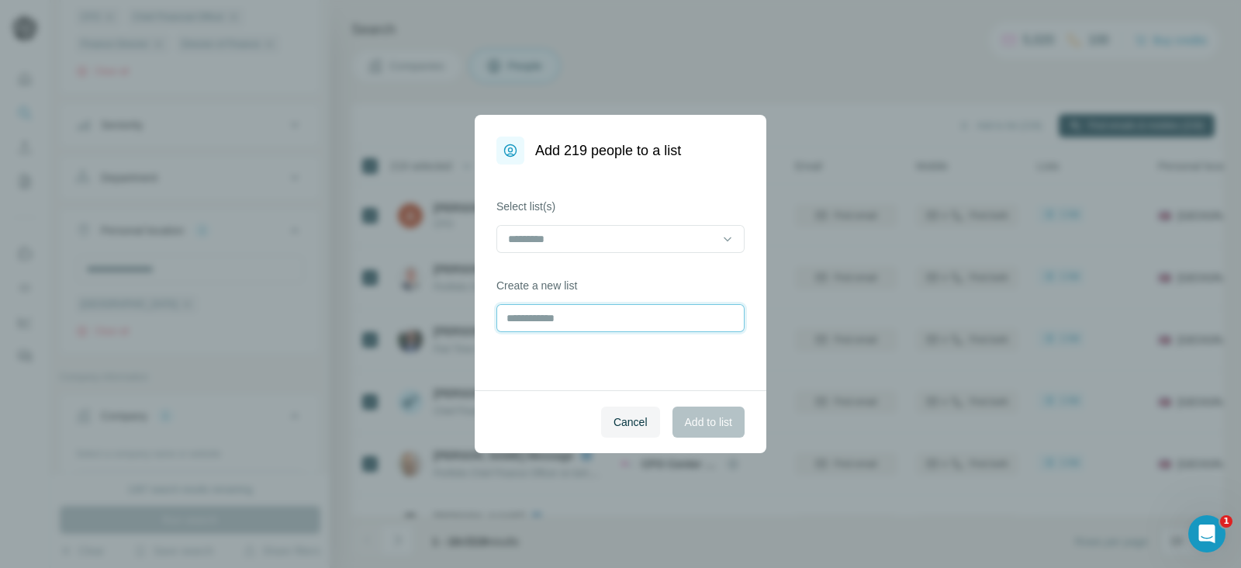
click at [632, 320] on input "text" at bounding box center [620, 318] width 248 height 28
type input "**********"
click at [713, 428] on span "Add to list" at bounding box center [708, 422] width 47 height 16
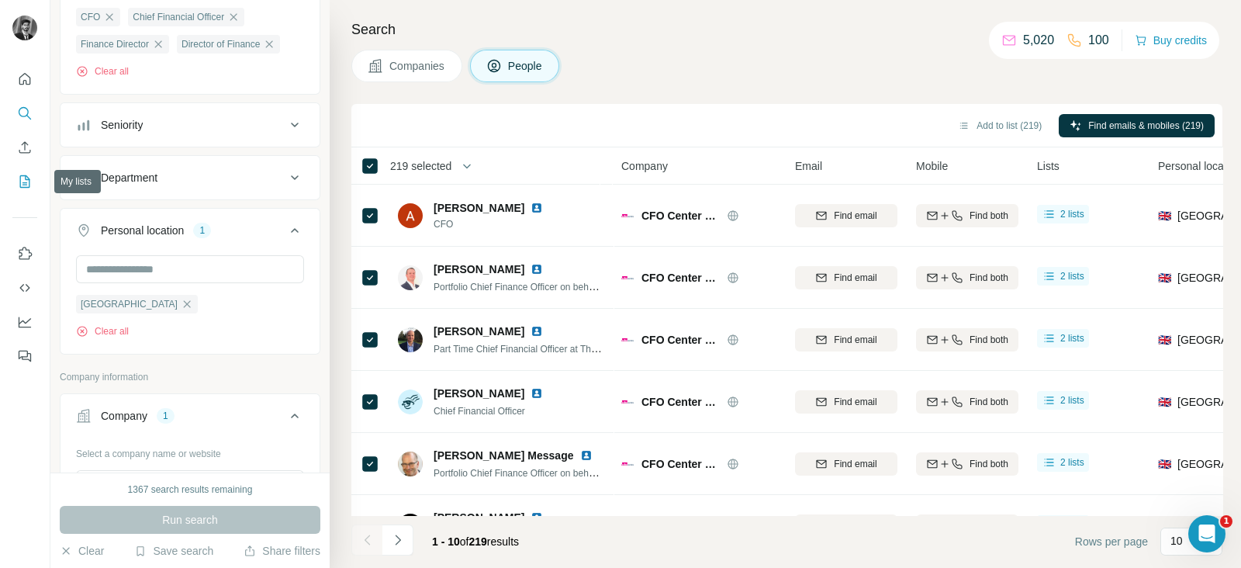
click at [30, 184] on icon "My lists" at bounding box center [25, 182] width 16 height 16
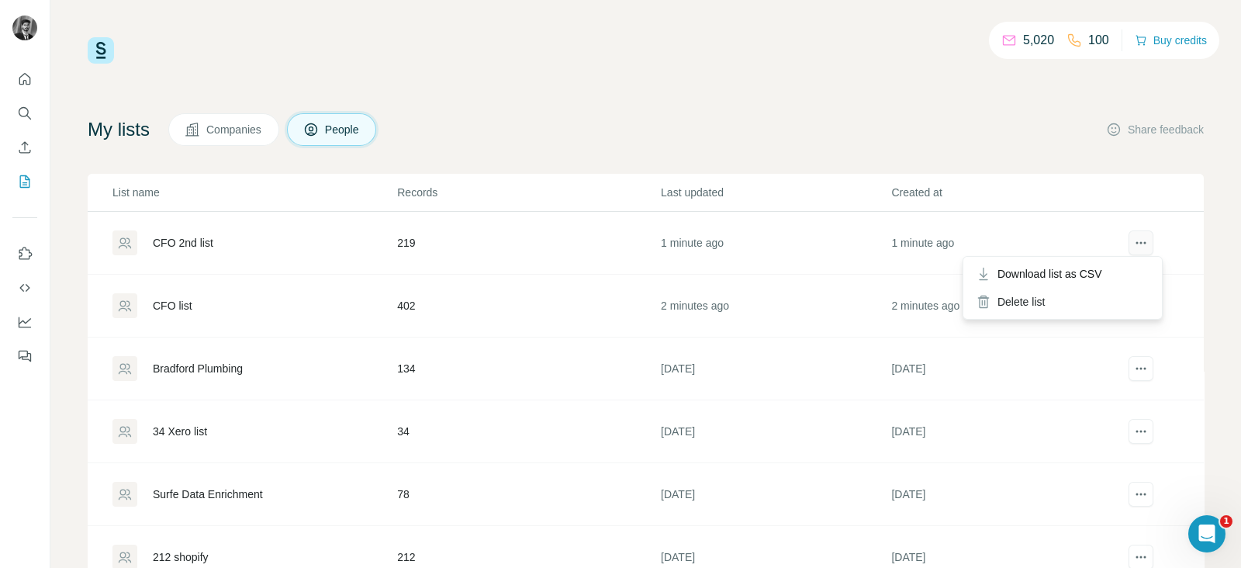
click at [1133, 244] on icon "actions" at bounding box center [1141, 243] width 16 height 16
click at [1056, 278] on span "Download list as CSV" at bounding box center [1049, 274] width 105 height 16
